Goal: Obtain resource: Obtain resource

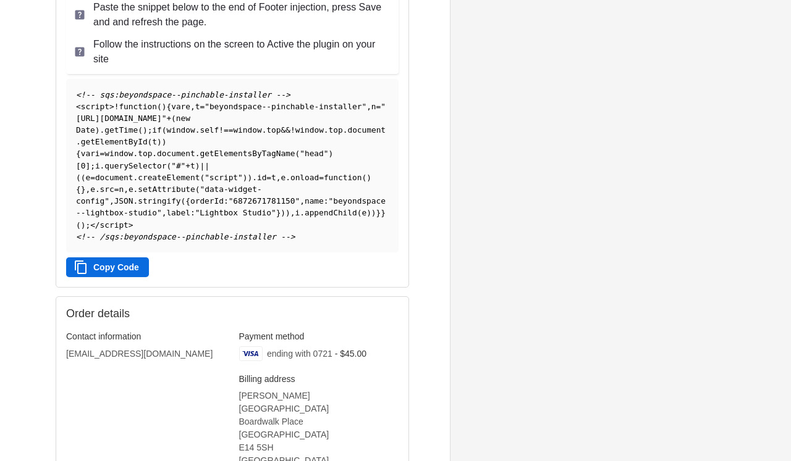
scroll to position [174, 0]
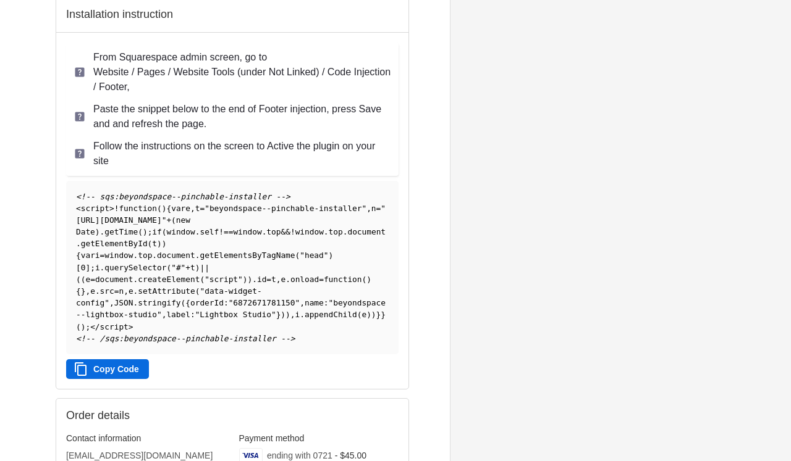
click at [250, 132] on li "Paste the snippet below to the end of Footer injection, press Save and and refr…" at bounding box center [232, 116] width 332 height 37
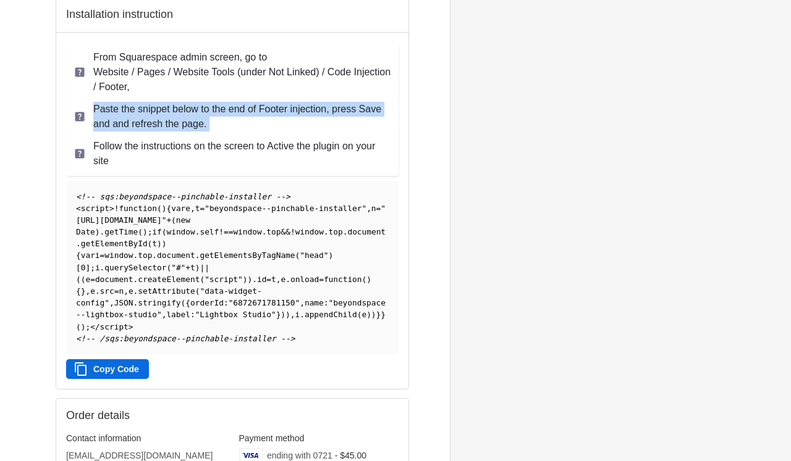
click at [272, 165] on p "Follow the instructions on the screen to Active the plugin on your site" at bounding box center [242, 154] width 298 height 30
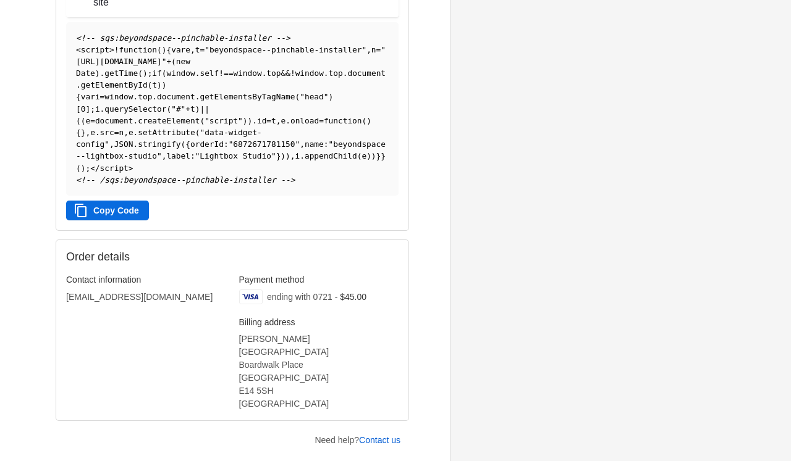
scroll to position [309, 0]
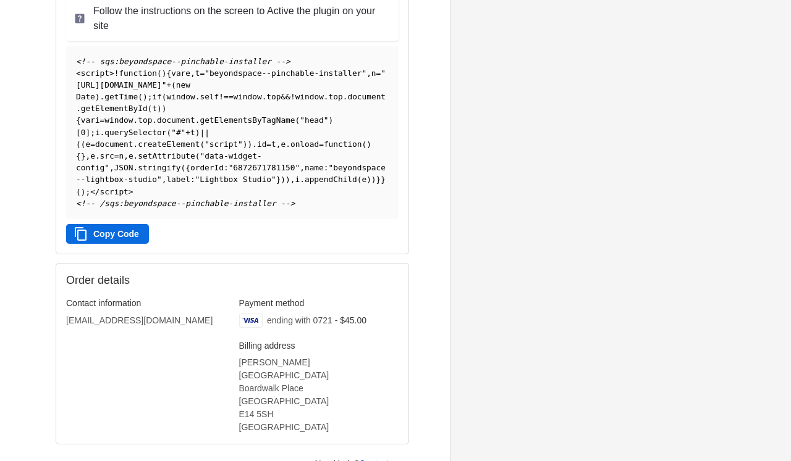
click at [121, 240] on button "Copy Code" at bounding box center [107, 234] width 83 height 20
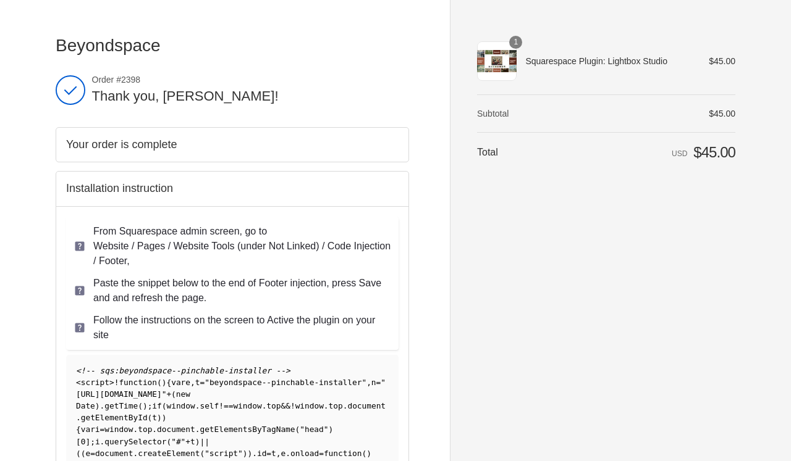
scroll to position [0, 0]
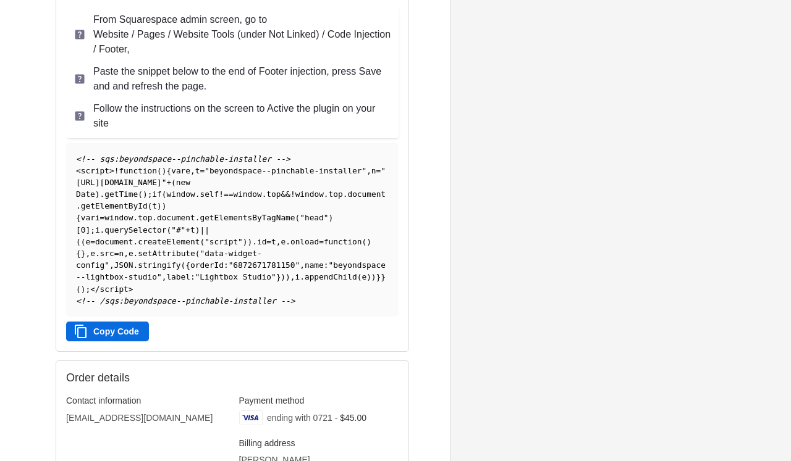
scroll to position [211, 0]
click at [105, 342] on button "Copy Code" at bounding box center [107, 332] width 83 height 20
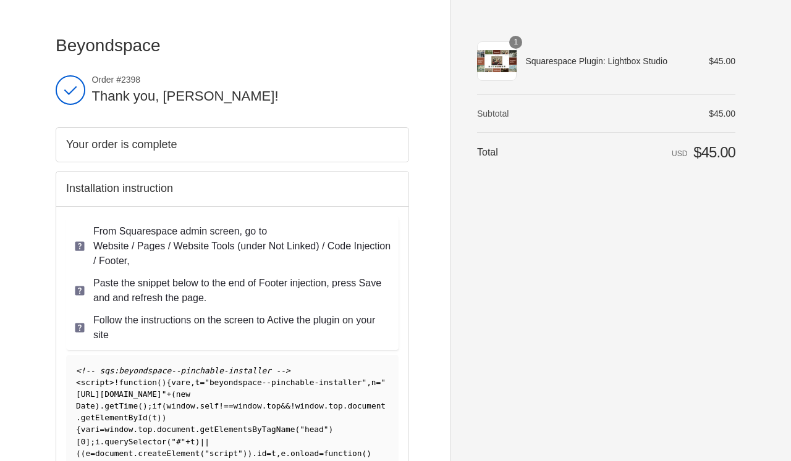
scroll to position [0, 0]
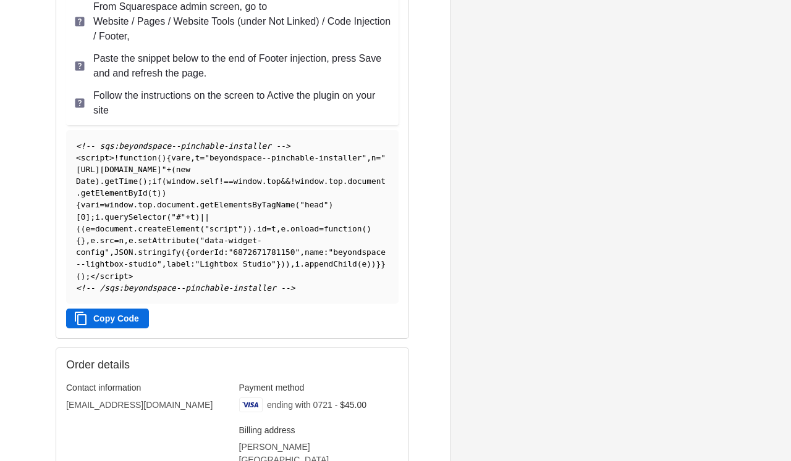
scroll to position [332, 0]
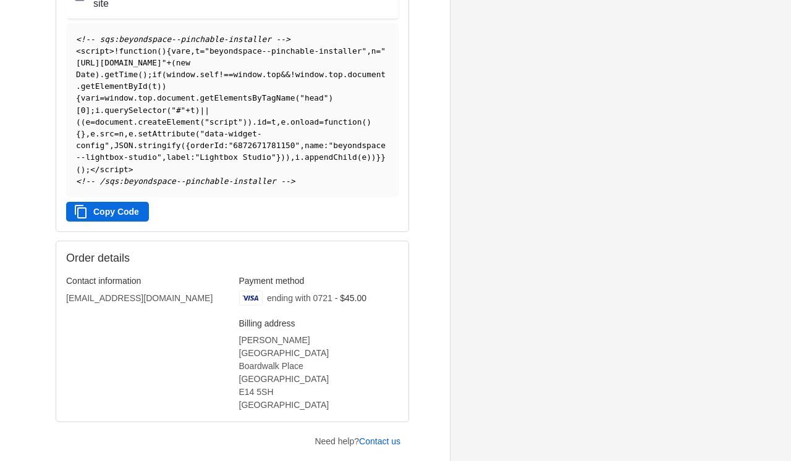
click at [119, 216] on button "Copy Code" at bounding box center [107, 212] width 83 height 20
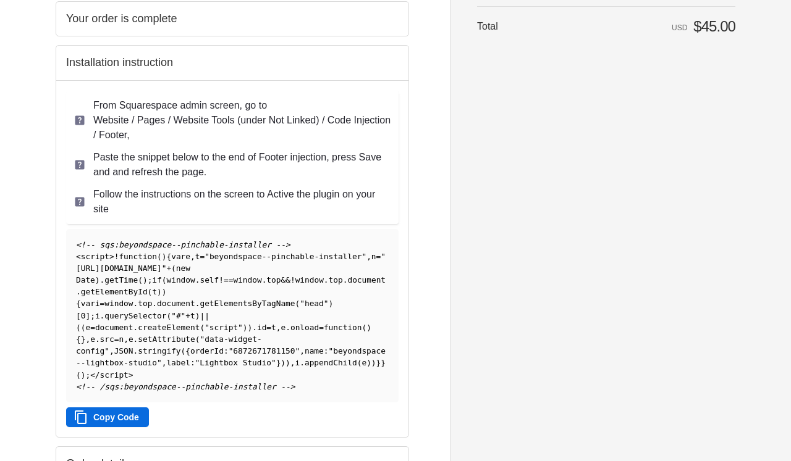
scroll to position [137, 0]
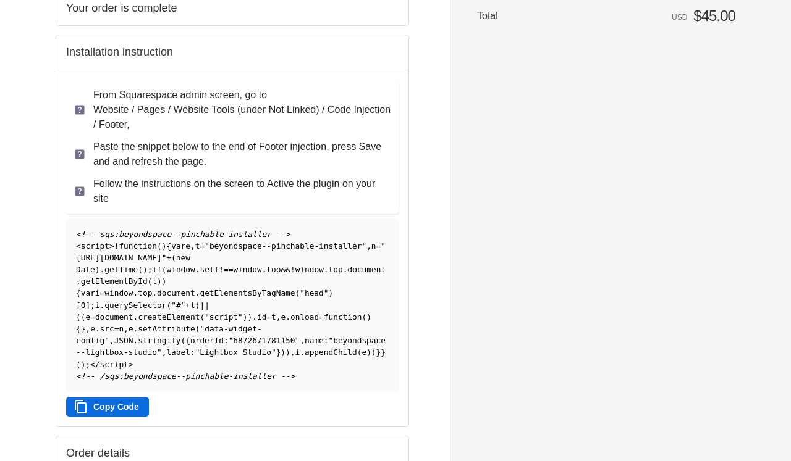
click at [227, 258] on span ""[URL][DOMAIN_NAME]"" at bounding box center [230, 252] width 309 height 21
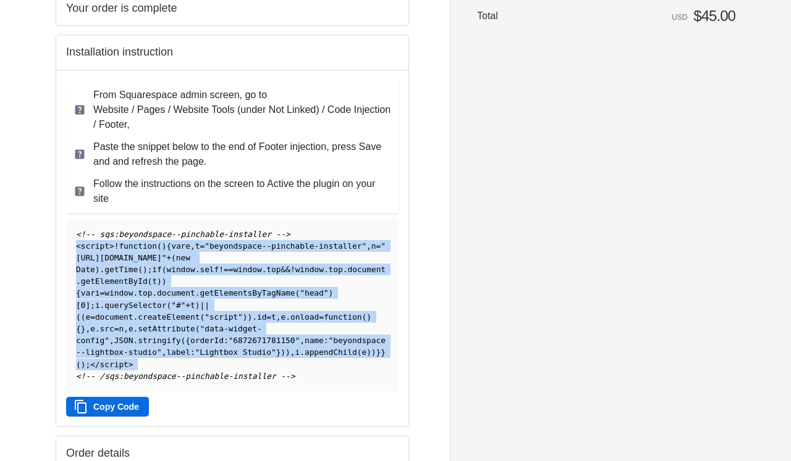
click at [271, 291] on pre "<!-- sqs:beyondspace--pinchable-installer --> < script > ! function ( ) { var e…" at bounding box center [232, 306] width 332 height 174
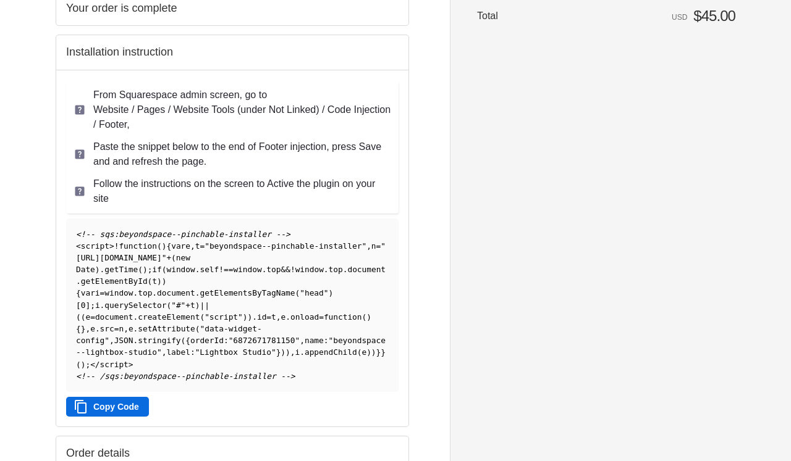
click at [271, 291] on pre "<!-- sqs:beyondspace--pinchable-installer --> < script > ! function ( ) { var e…" at bounding box center [232, 306] width 332 height 174
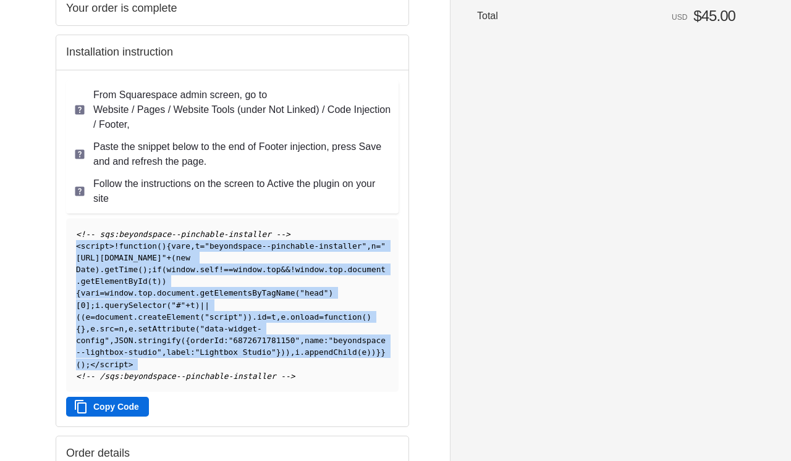
click at [322, 342] on pre "<!-- sqs:beyondspace--pinchable-installer --> < script > ! function ( ) { var e…" at bounding box center [232, 306] width 332 height 174
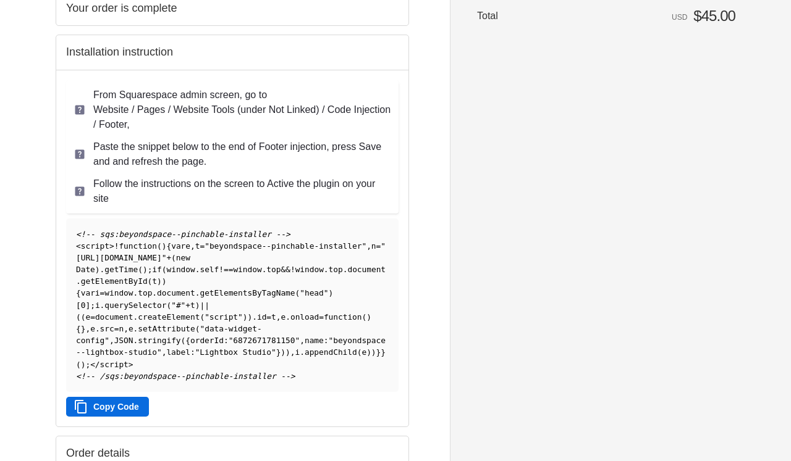
click at [322, 342] on pre "<!-- sqs:beyondspace--pinchable-installer --> < script > ! function ( ) { var e…" at bounding box center [232, 306] width 332 height 174
click at [285, 298] on pre "<!-- sqs:beyondspace--pinchable-installer --> < script > ! function ( ) { var e…" at bounding box center [232, 306] width 332 height 174
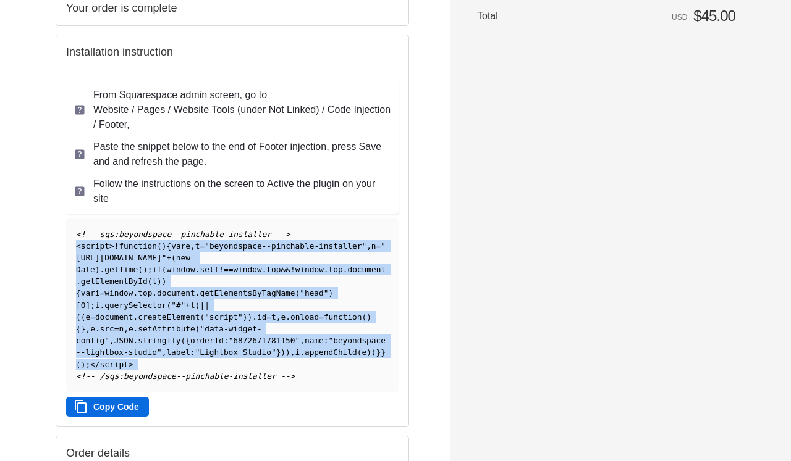
click at [293, 308] on pre "<!-- sqs:beyondspace--pinchable-installer --> < script > ! function ( ) { var e…" at bounding box center [232, 306] width 332 height 174
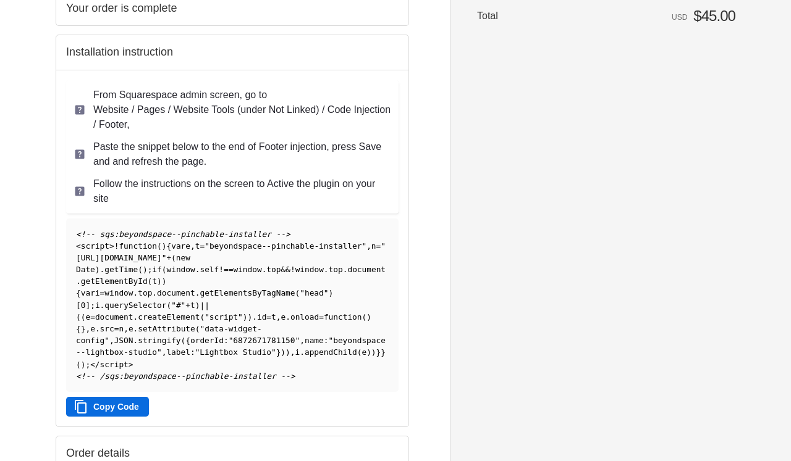
click at [293, 308] on pre "<!-- sqs:beyondspace--pinchable-installer --> < script > ! function ( ) { var e…" at bounding box center [232, 306] width 332 height 174
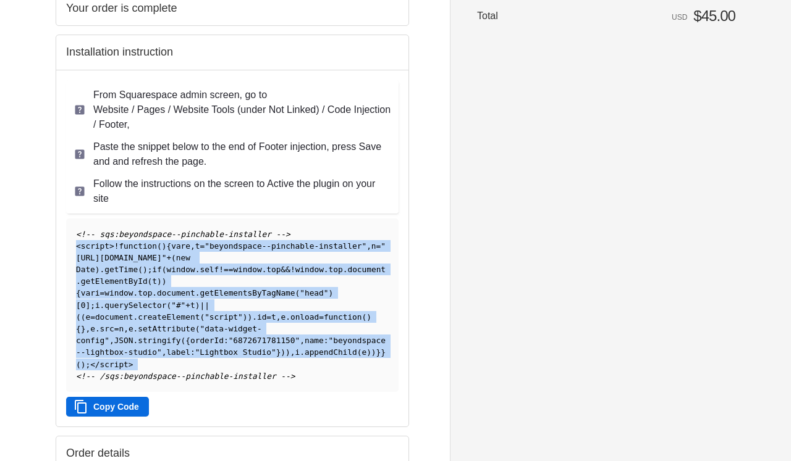
click at [300, 318] on pre "<!-- sqs:beyondspace--pinchable-installer --> < script > ! function ( ) { var e…" at bounding box center [232, 306] width 332 height 174
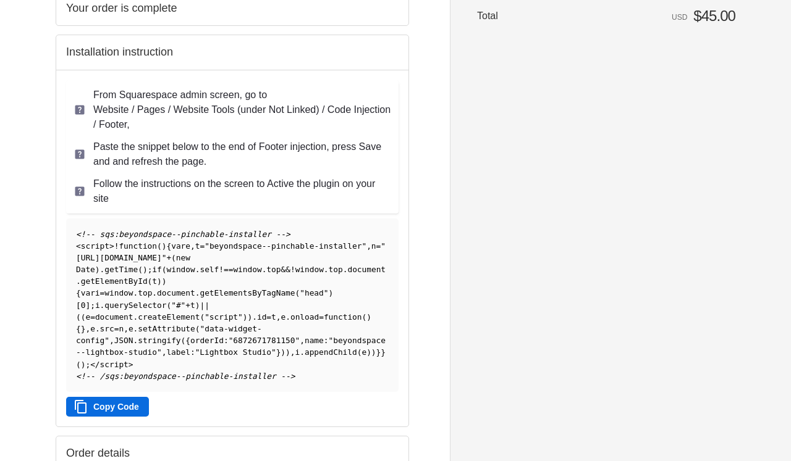
click at [300, 318] on pre "<!-- sqs:beyondspace--pinchable-installer --> < script > ! function ( ) { var e…" at bounding box center [232, 306] width 332 height 174
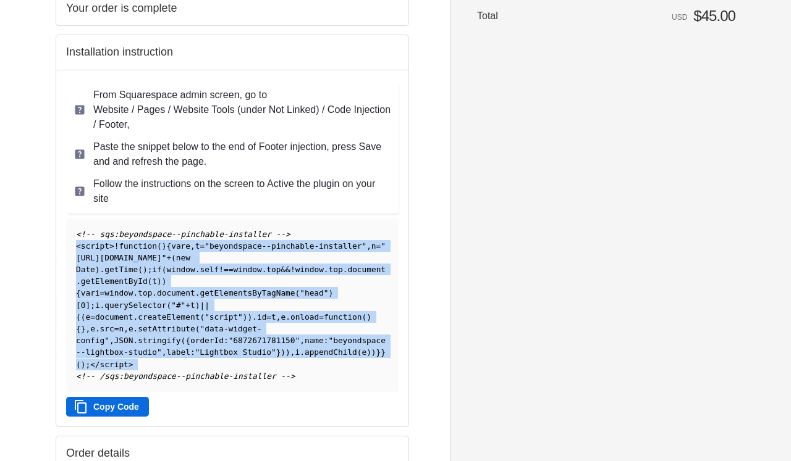
click at [321, 340] on pre "<!-- sqs:beyondspace--pinchable-installer --> < script > ! function ( ) { var e…" at bounding box center [232, 306] width 332 height 174
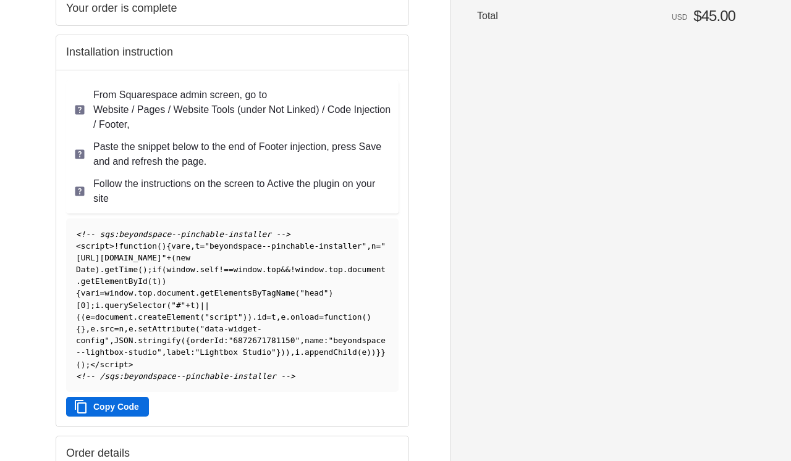
click at [321, 340] on pre "<!-- sqs:beyondspace--pinchable-installer --> < script > ! function ( ) { var e…" at bounding box center [232, 306] width 332 height 174
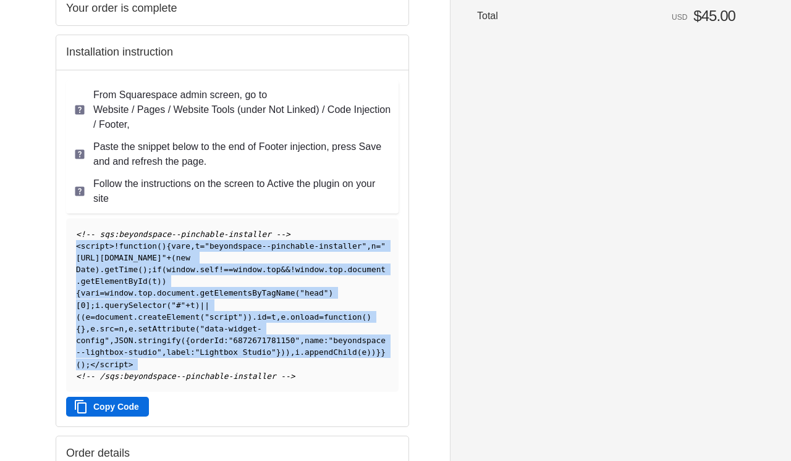
click at [348, 368] on pre "<!-- sqs:beyondspace--pinchable-installer --> < script > ! function ( ) { var e…" at bounding box center [232, 306] width 332 height 174
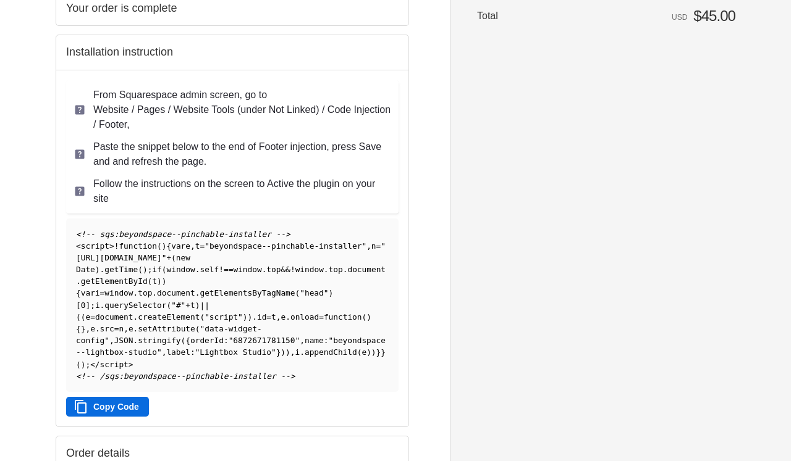
click at [348, 368] on pre "<!-- sqs:beyondspace--pinchable-installer --> < script > ! function ( ) { var e…" at bounding box center [232, 306] width 332 height 174
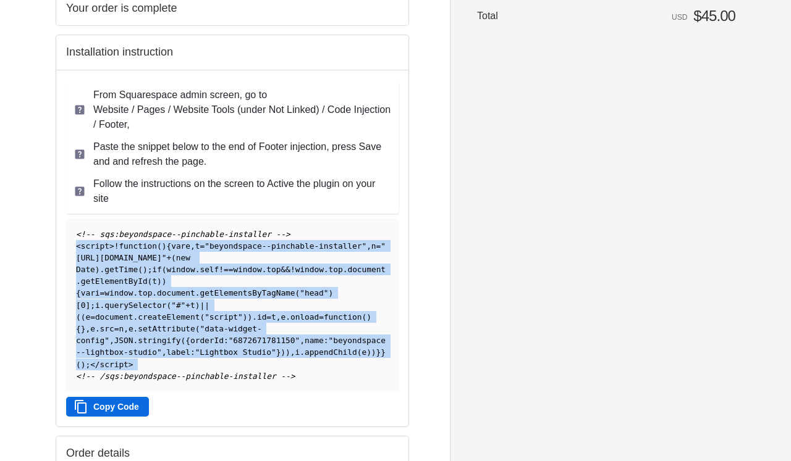
click at [369, 392] on pre "<!-- sqs:beyondspace--pinchable-installer --> < script > ! function ( ) { var e…" at bounding box center [232, 306] width 332 height 174
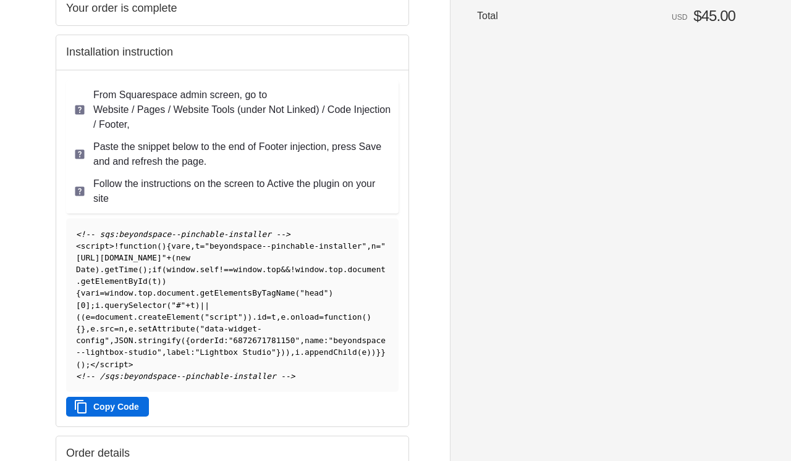
click at [369, 392] on pre "<!-- sqs:beyondspace--pinchable-installer --> < script > ! function ( ) { var e…" at bounding box center [232, 306] width 332 height 174
click at [364, 385] on pre "<!-- sqs:beyondspace--pinchable-installer --> < script > ! function ( ) { var e…" at bounding box center [232, 306] width 332 height 174
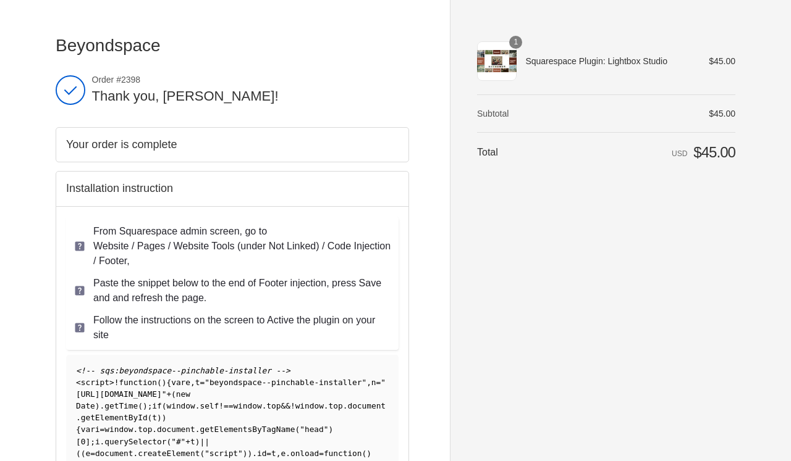
scroll to position [0, 0]
